Goal: Information Seeking & Learning: Learn about a topic

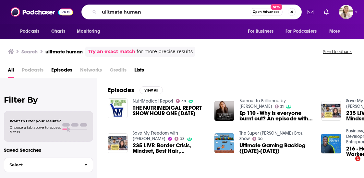
click at [160, 9] on input "ulitmate human" at bounding box center [174, 12] width 150 height 10
type input "the [PERSON_NAME] show"
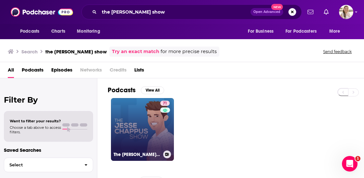
click at [131, 119] on link "71 The [PERSON_NAME] Show" at bounding box center [142, 129] width 63 height 63
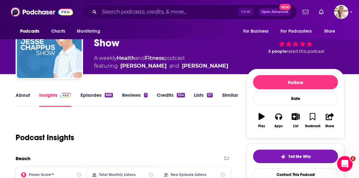
scroll to position [32, 0]
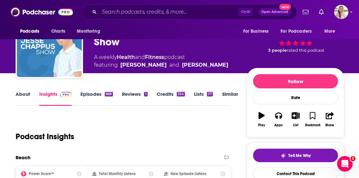
click at [26, 97] on link "About" at bounding box center [23, 98] width 15 height 15
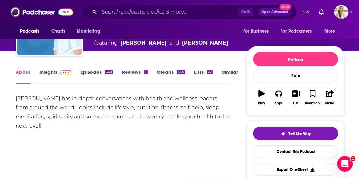
scroll to position [65, 0]
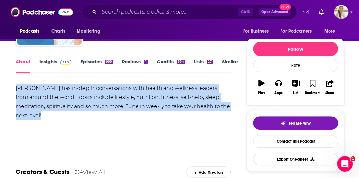
drag, startPoint x: 11, startPoint y: 87, endPoint x: 60, endPoint y: 113, distance: 55.9
copy div "[PERSON_NAME] has in-depth conversations with health and wellness leaders from …"
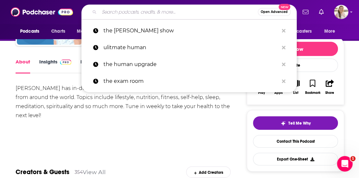
click at [124, 11] on input "Search podcasts, credits, & more..." at bounding box center [178, 12] width 158 height 10
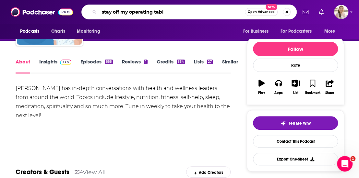
type input "stay off my operating table"
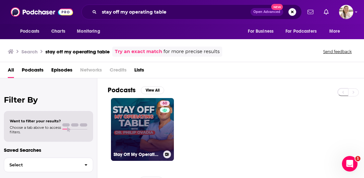
click at [141, 128] on link "60 Stay Off My Operating Table" at bounding box center [142, 129] width 63 height 63
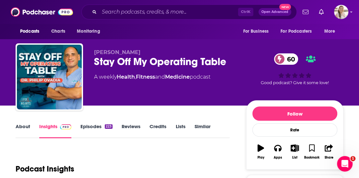
click at [27, 127] on link "About" at bounding box center [23, 130] width 15 height 15
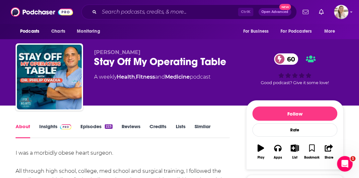
scroll to position [65, 0]
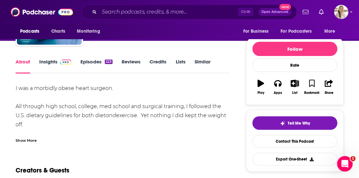
click at [28, 139] on div "Show More" at bounding box center [26, 140] width 21 height 6
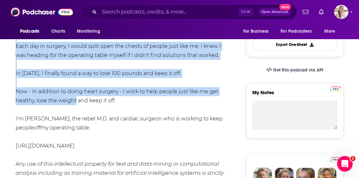
scroll to position [194, 0]
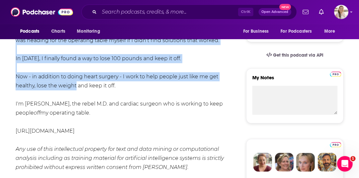
drag, startPoint x: 15, startPoint y: 86, endPoint x: 99, endPoint y: 111, distance: 87.6
copy div "I was a morbidly obese heart surgeon. All through high school, college, med sch…"
